Goal: Task Accomplishment & Management: Manage account settings

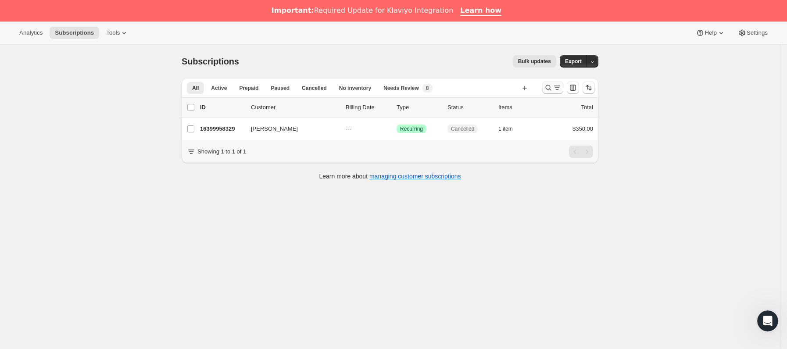
click at [551, 88] on icon "Buscar y filtrar resultados" at bounding box center [548, 88] width 6 height 6
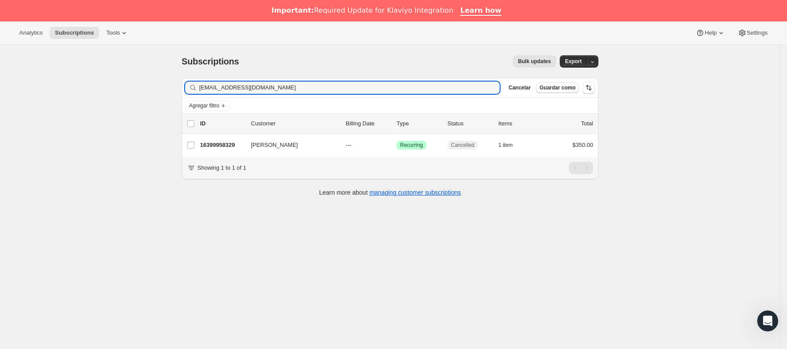
drag, startPoint x: 328, startPoint y: 88, endPoint x: 114, endPoint y: 84, distance: 213.6
click at [107, 82] on div "Subscriptions. Esta página está lista Subscriptions Bulk updates Más acciones B…" at bounding box center [390, 219] width 780 height 349
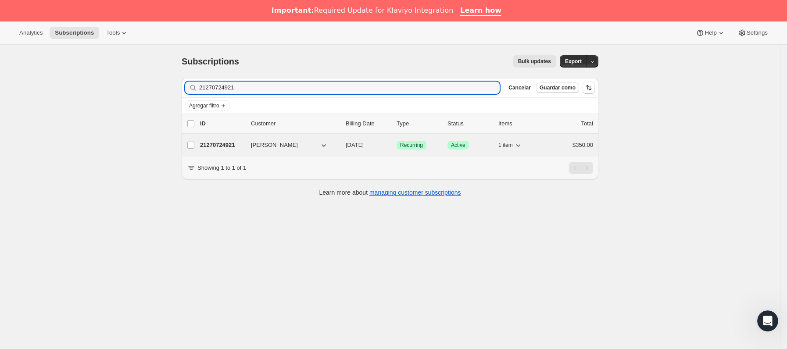
type input "21270724921"
click at [236, 149] on p "21270724921" at bounding box center [222, 145] width 44 height 9
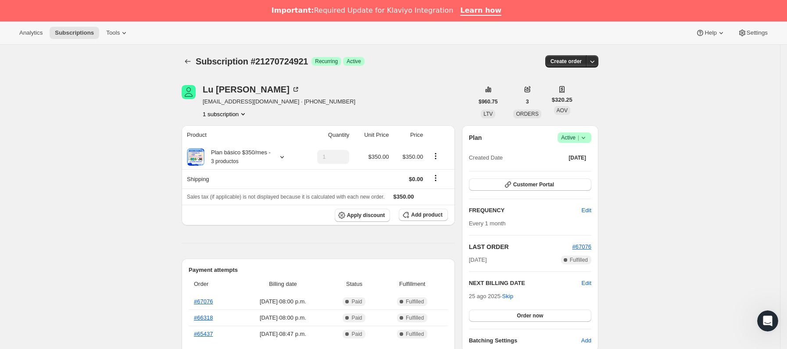
click at [587, 141] on icon at bounding box center [583, 137] width 9 height 9
click at [570, 164] on button "Cancel subscription" at bounding box center [578, 170] width 55 height 14
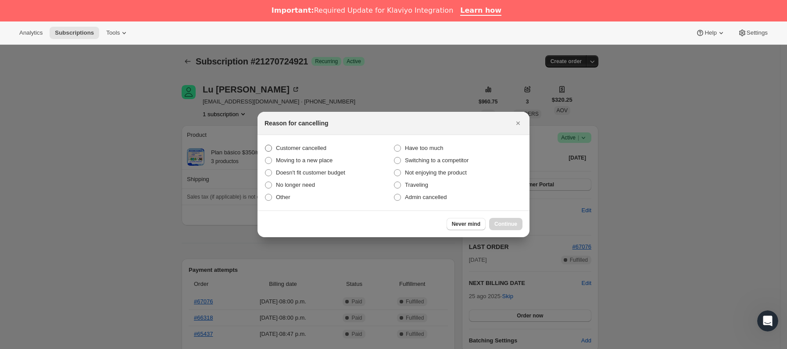
click at [312, 147] on span "Customer cancelled" at bounding box center [301, 148] width 50 height 7
click at [265, 145] on input "Customer cancelled" at bounding box center [265, 145] width 0 height 0
radio input "true"
click at [511, 216] on div "Never mind Continue" at bounding box center [393, 223] width 272 height 27
click at [508, 222] on span "Continue" at bounding box center [505, 224] width 23 height 7
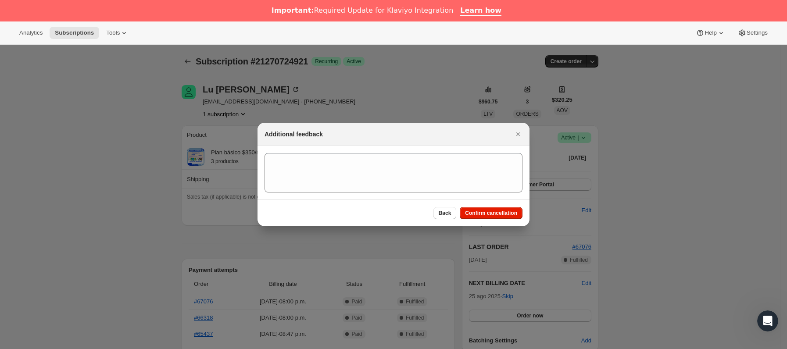
click at [505, 222] on div "Back Confirm cancellation" at bounding box center [393, 213] width 272 height 27
click at [503, 211] on span "Confirm cancellation" at bounding box center [491, 213] width 52 height 7
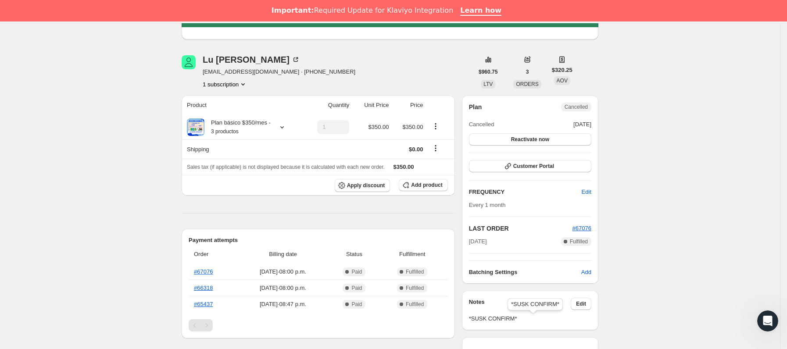
scroll to position [197, 0]
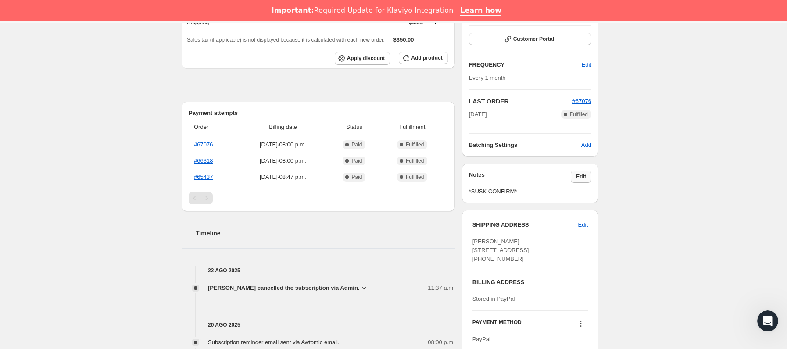
click at [591, 181] on button "Edit" at bounding box center [580, 177] width 21 height 12
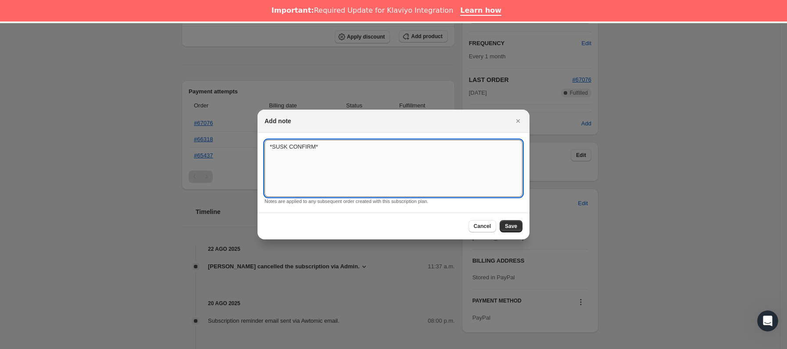
click at [379, 156] on textarea "*SUSK CONFIRM*" at bounding box center [393, 168] width 258 height 57
type textarea "*SUSK CONFIRM* retomaré después"
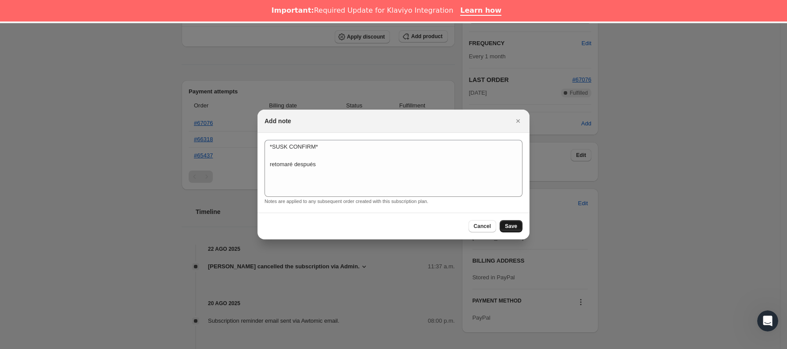
click at [508, 227] on span "Save" at bounding box center [511, 226] width 12 height 7
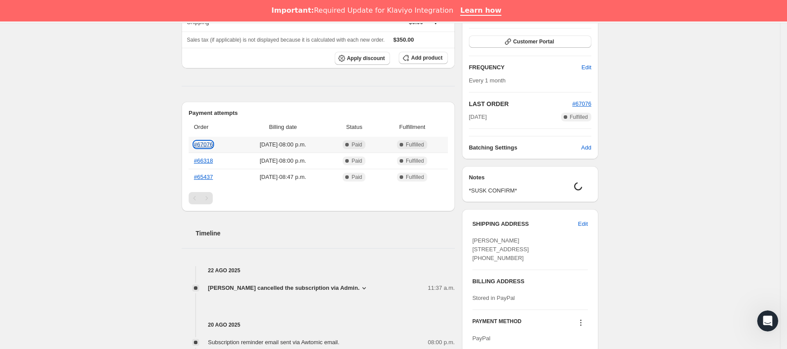
click at [207, 143] on link "#67076" at bounding box center [203, 144] width 19 height 7
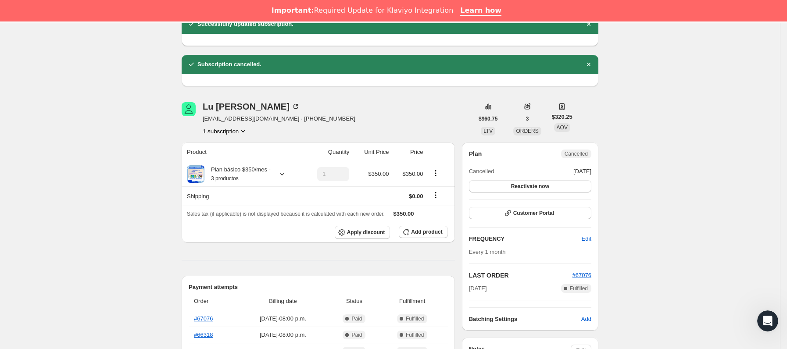
scroll to position [0, 0]
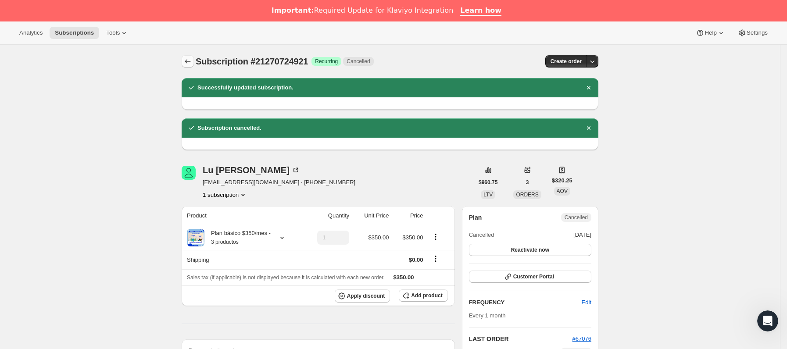
click at [187, 57] on button "Subscriptions" at bounding box center [188, 61] width 12 height 12
